Goal: Navigation & Orientation: Go to known website

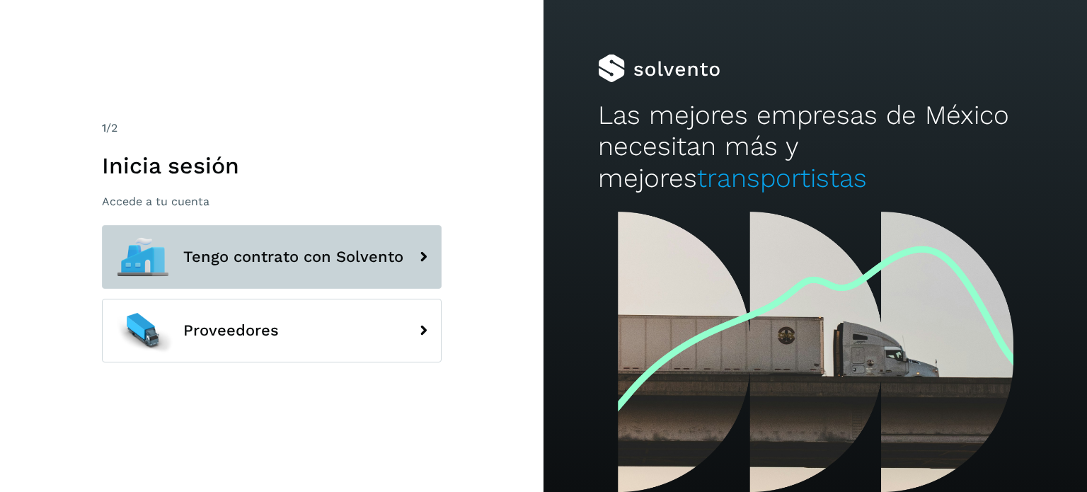
click at [303, 260] on span "Tengo contrato con Solvento" at bounding box center [293, 256] width 220 height 17
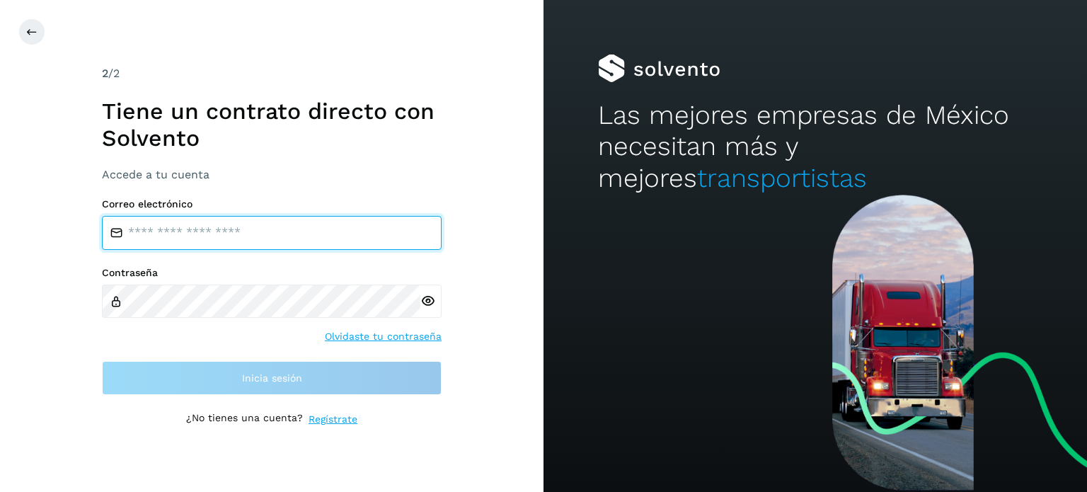
type input "**********"
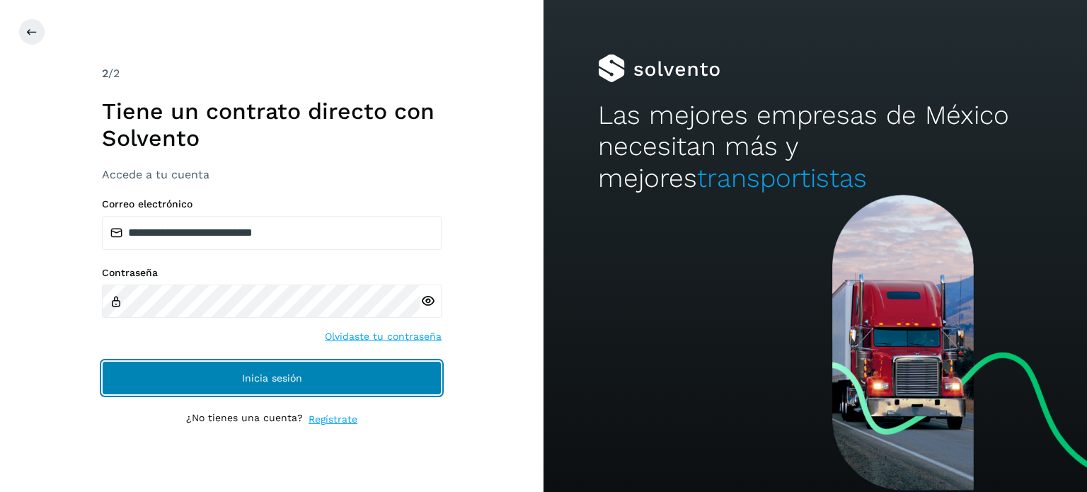
click at [264, 373] on span "Inicia sesión" at bounding box center [272, 378] width 60 height 10
